Goal: Register for event/course

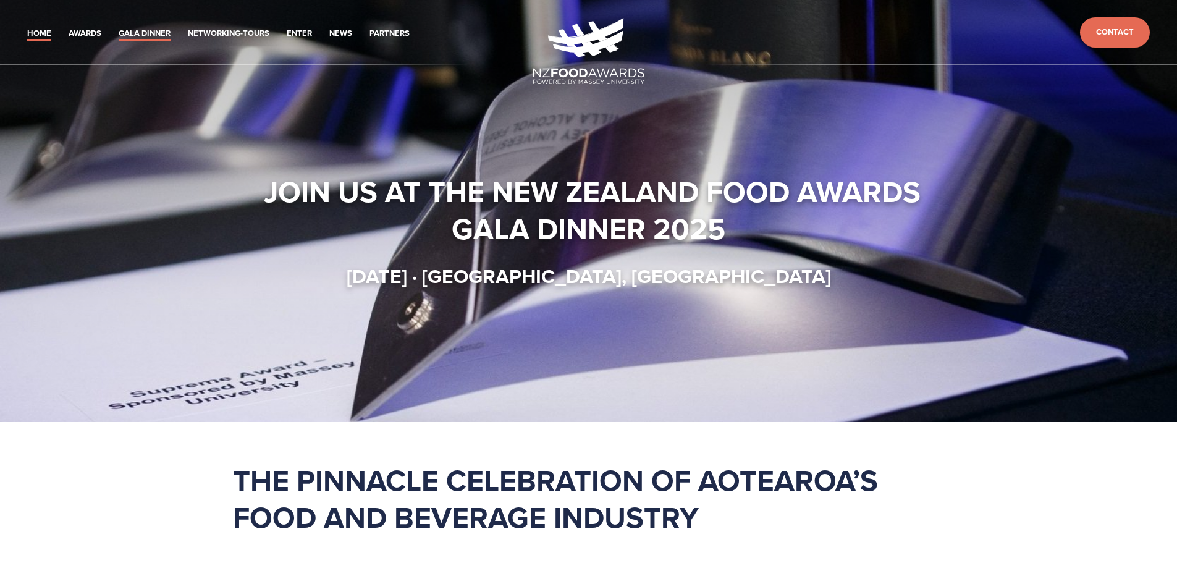
click at [154, 35] on link "Gala Dinner" at bounding box center [145, 34] width 52 height 14
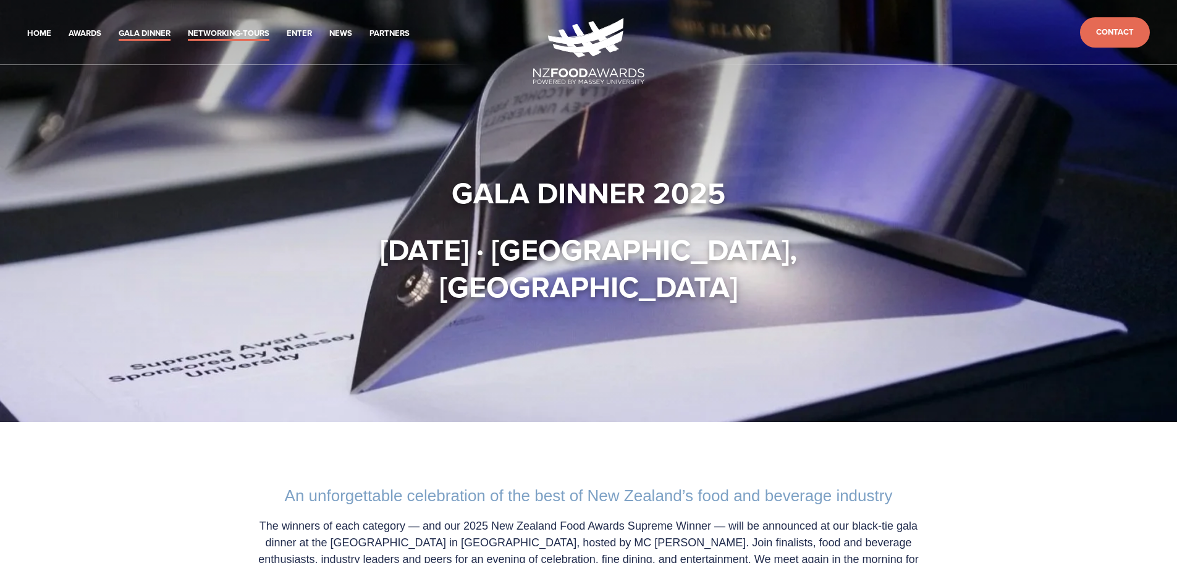
click at [230, 36] on link "Networking-Tours" at bounding box center [229, 34] width 82 height 14
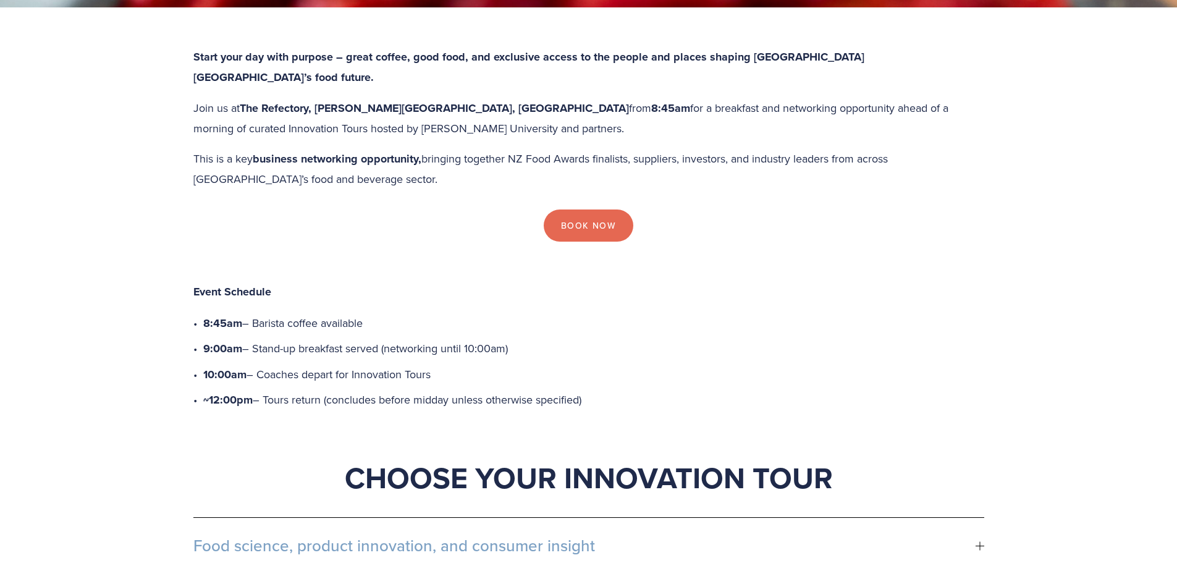
scroll to position [247, 0]
